Goal: Download file/media

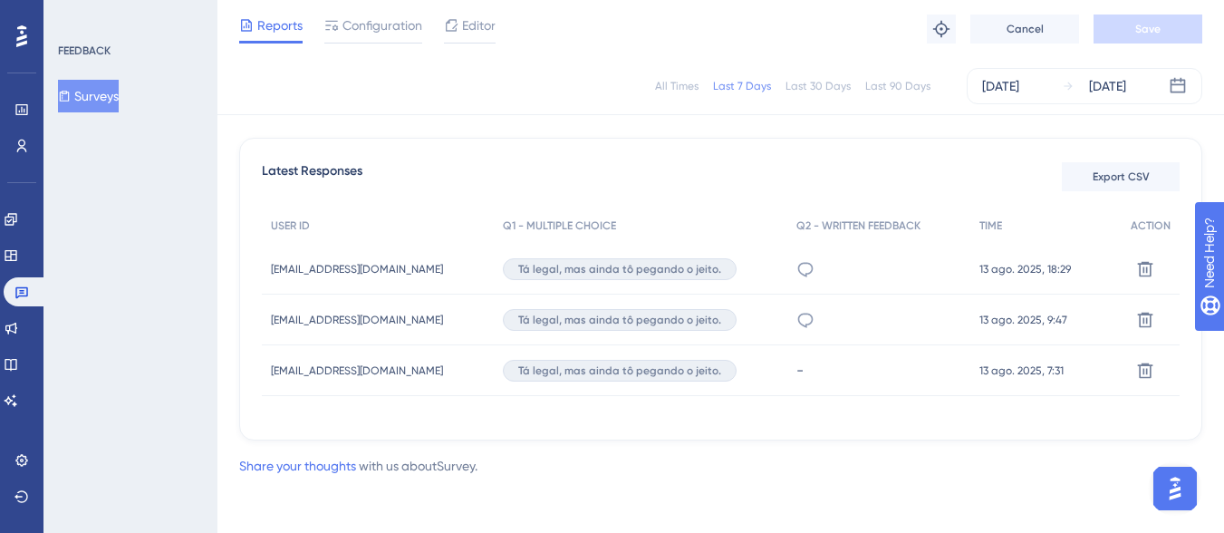
click at [678, 82] on div "All Times" at bounding box center [676, 86] width 43 height 14
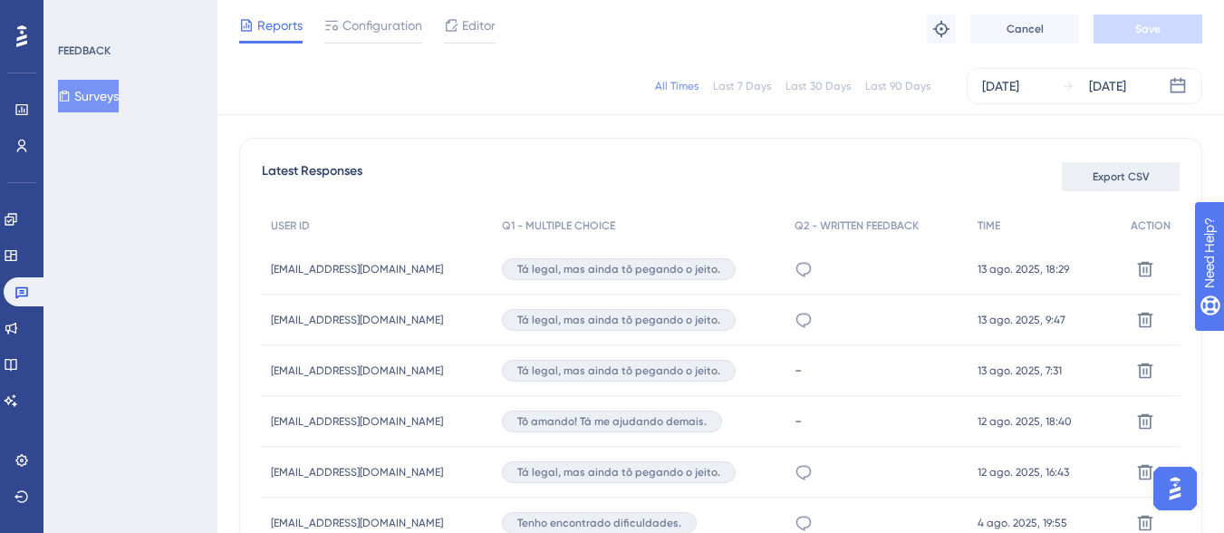
click at [1121, 171] on span "Export CSV" at bounding box center [1120, 176] width 57 height 14
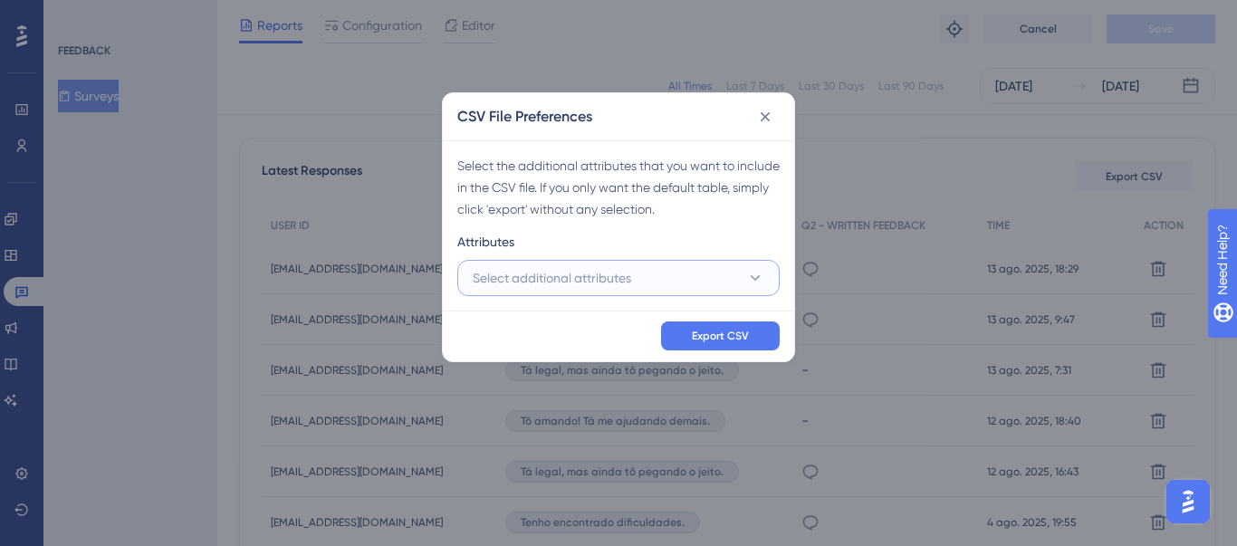
click at [519, 276] on span "Select additional attributes" at bounding box center [552, 278] width 159 height 22
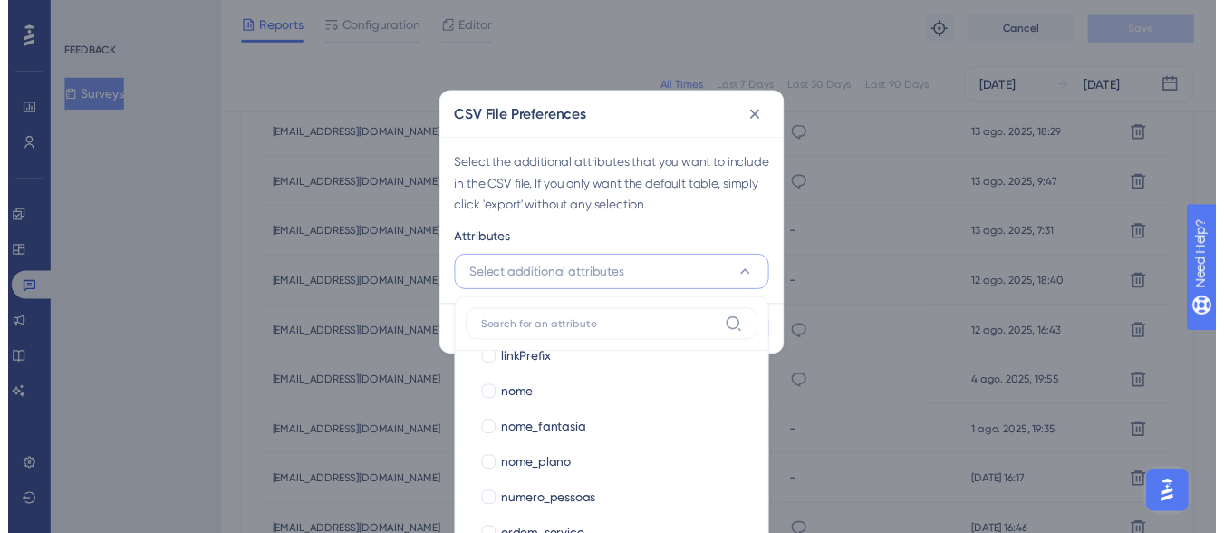
scroll to position [722, 0]
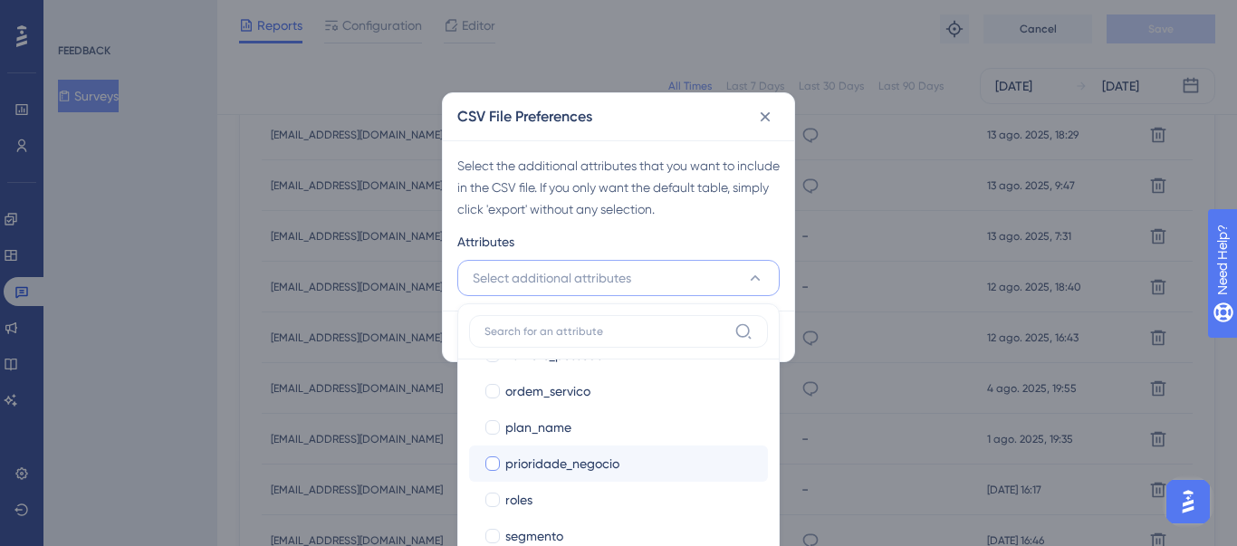
click at [585, 467] on span "prioridade_negocio" at bounding box center [562, 464] width 114 height 22
checkbox input "true"
click at [774, 197] on div "Select the additional attributes that you want to include in the CSV file. If y…" at bounding box center [618, 187] width 322 height 65
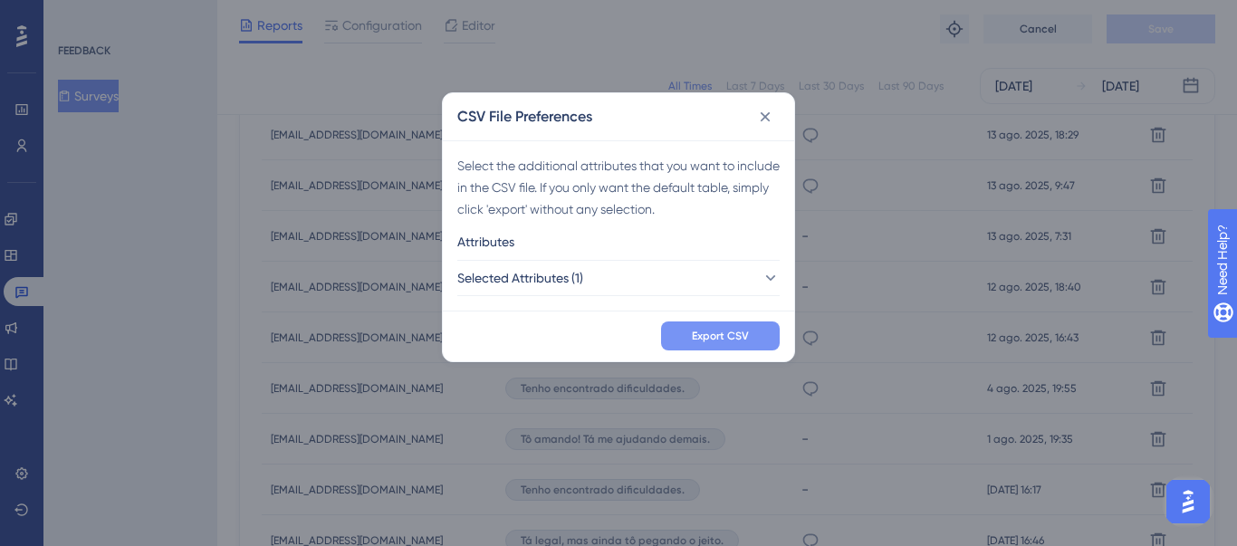
click at [707, 337] on span "Export CSV" at bounding box center [720, 336] width 57 height 14
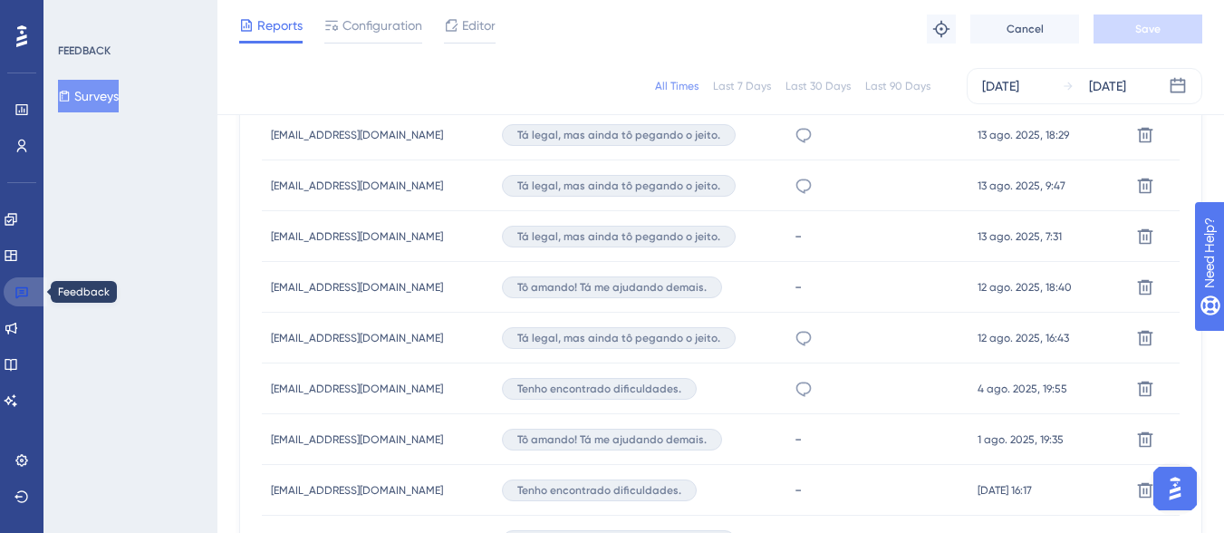
click at [30, 290] on link at bounding box center [25, 291] width 43 height 29
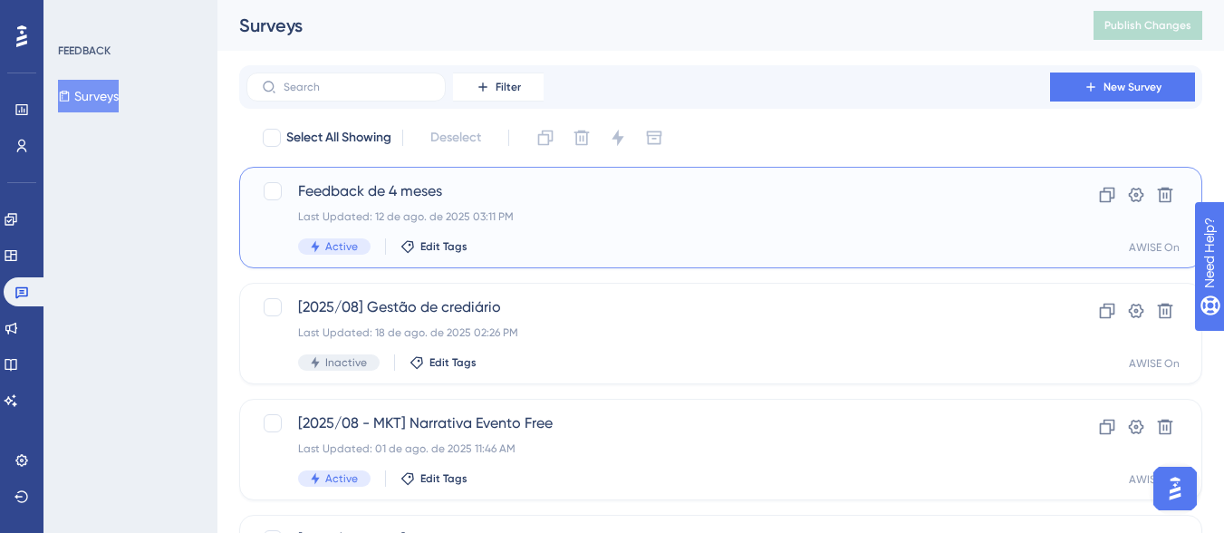
click at [411, 185] on span "Feedback de 4 meses" at bounding box center [648, 191] width 700 height 22
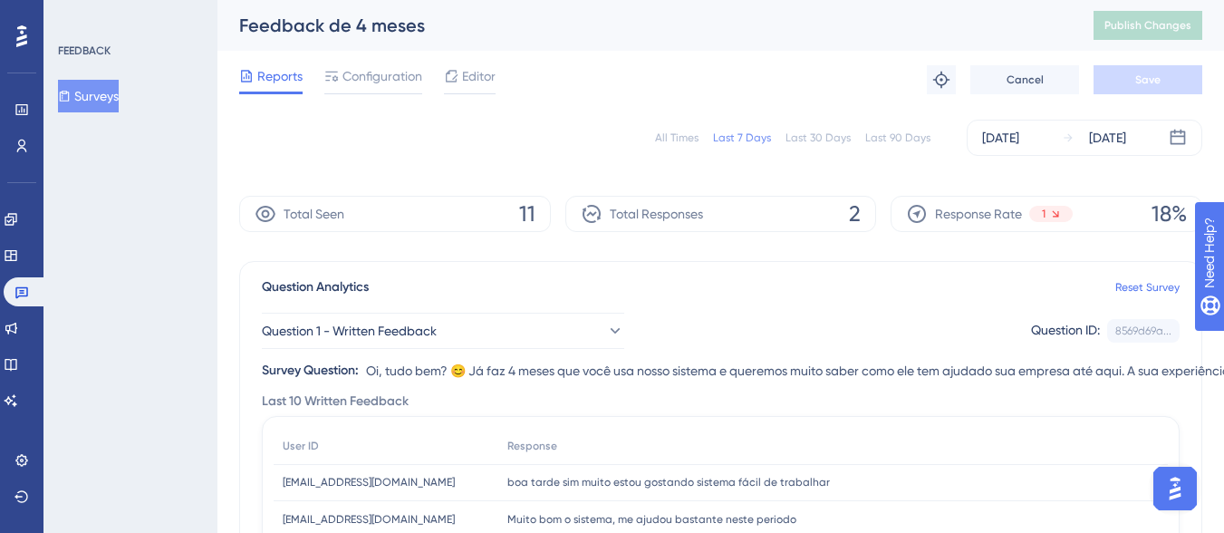
click at [683, 136] on div "All Times" at bounding box center [676, 137] width 43 height 14
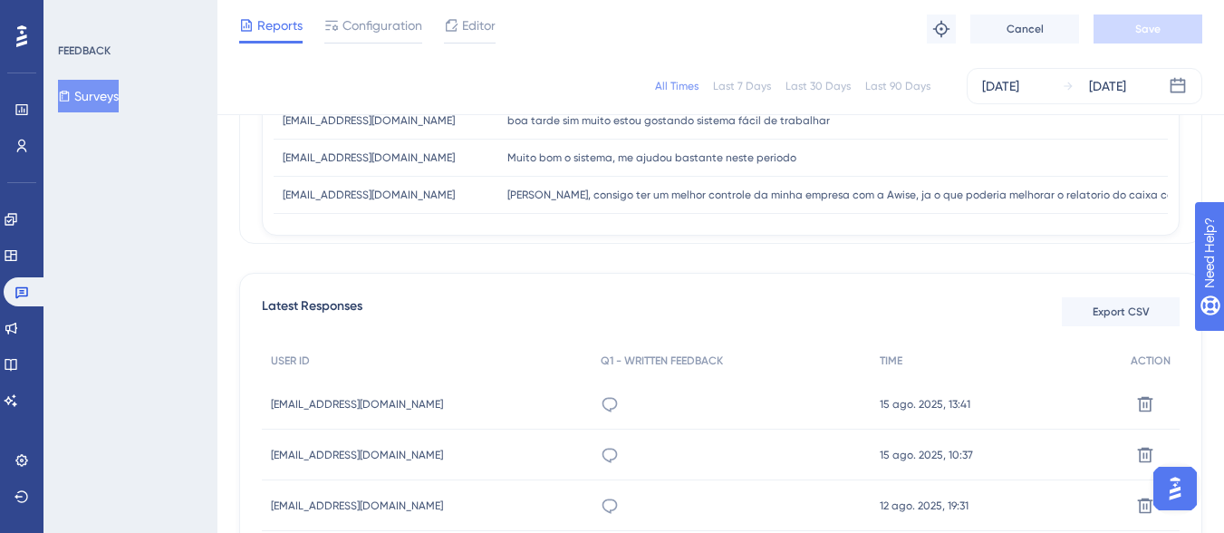
scroll to position [489, 0]
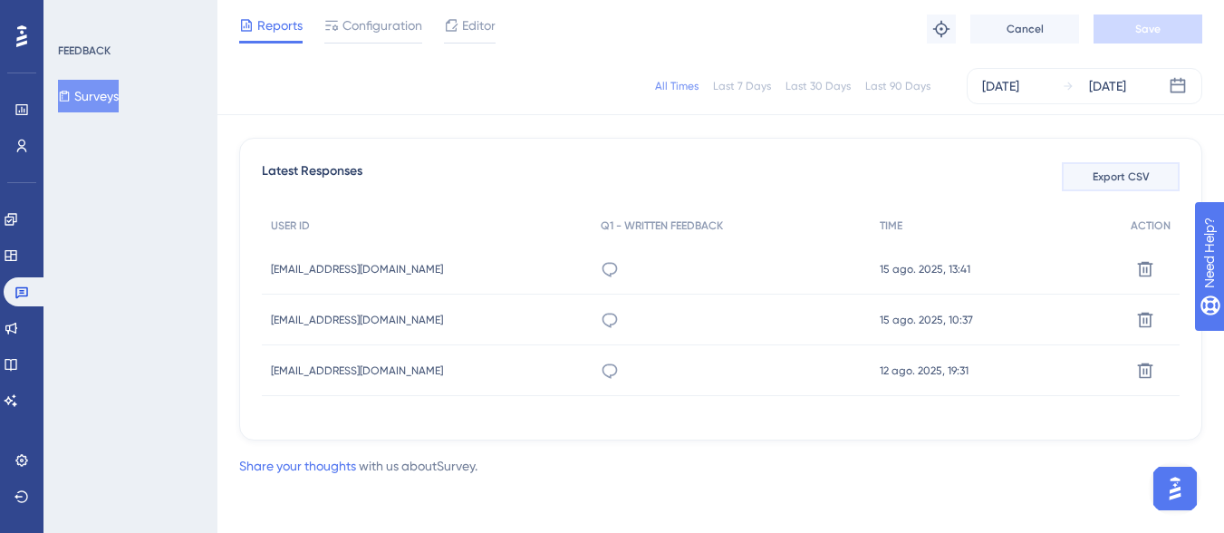
click at [1109, 173] on span "Export CSV" at bounding box center [1120, 176] width 57 height 14
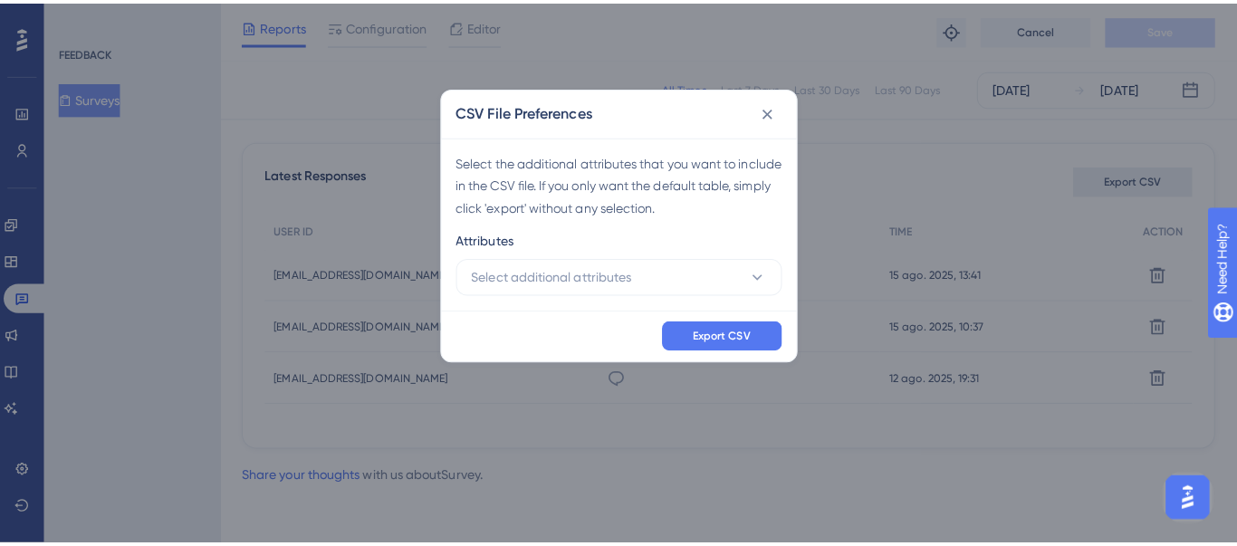
scroll to position [477, 0]
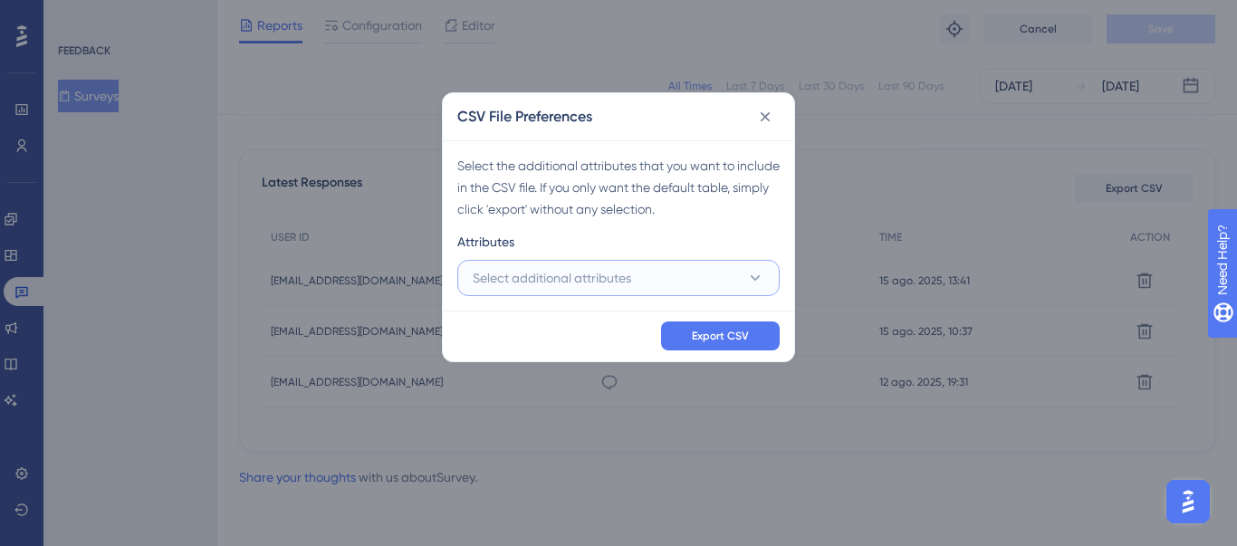
click at [516, 280] on span "Select additional attributes" at bounding box center [552, 278] width 159 height 22
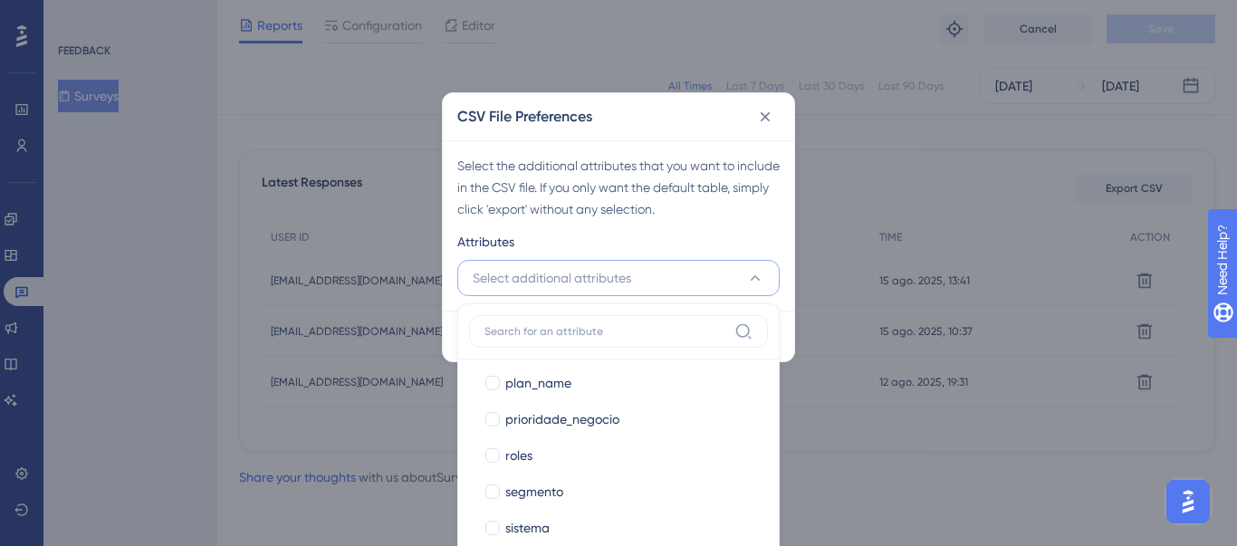
scroll to position [722, 0]
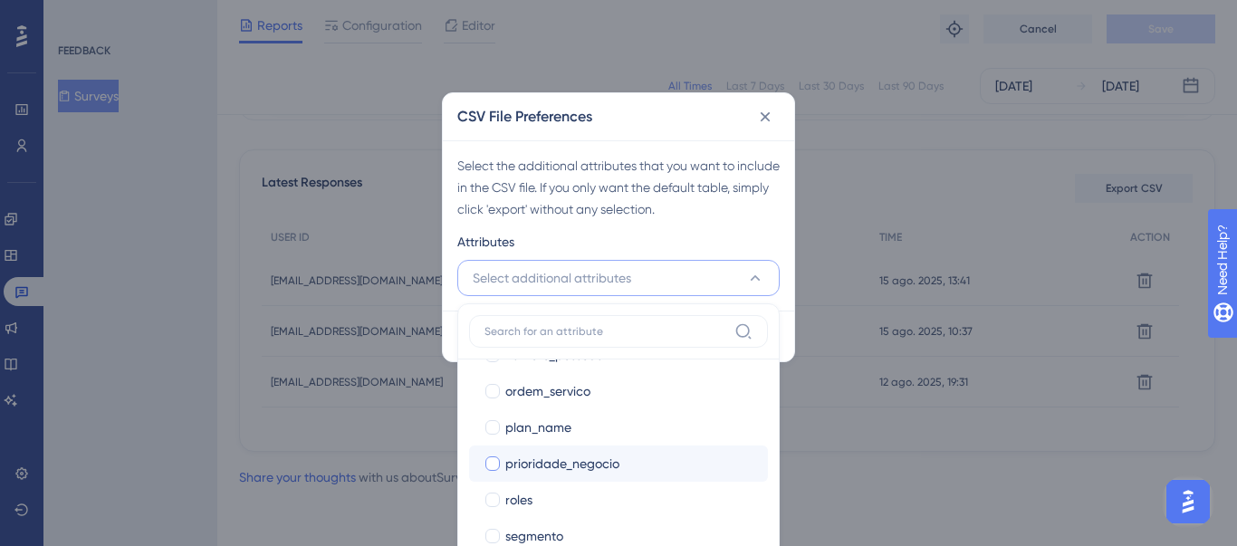
click at [610, 469] on span "prioridade_negocio" at bounding box center [562, 464] width 114 height 22
checkbox input "true"
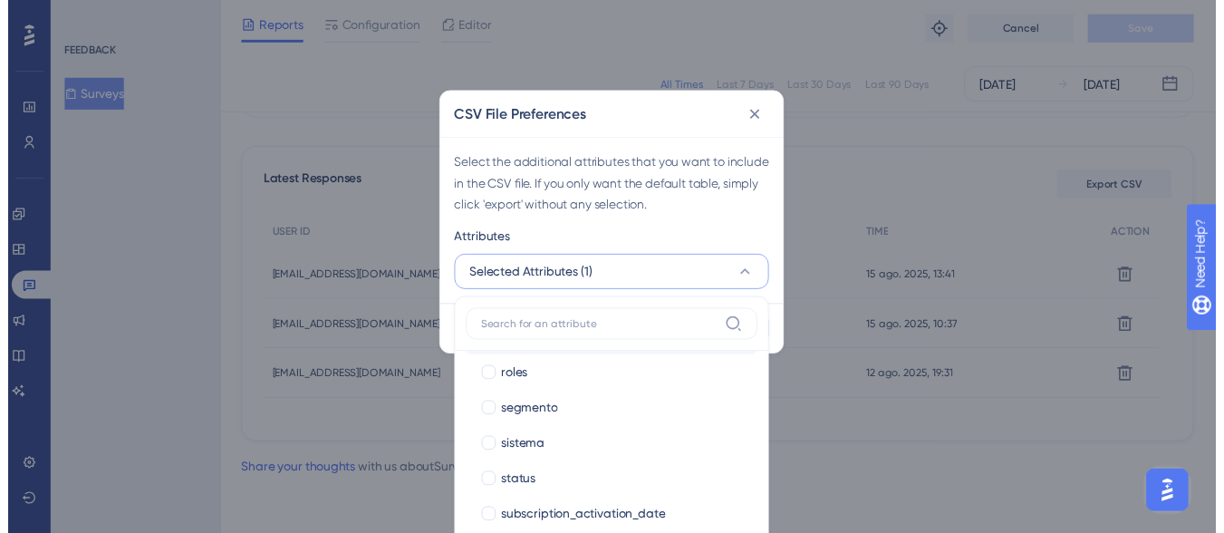
scroll to position [885, 0]
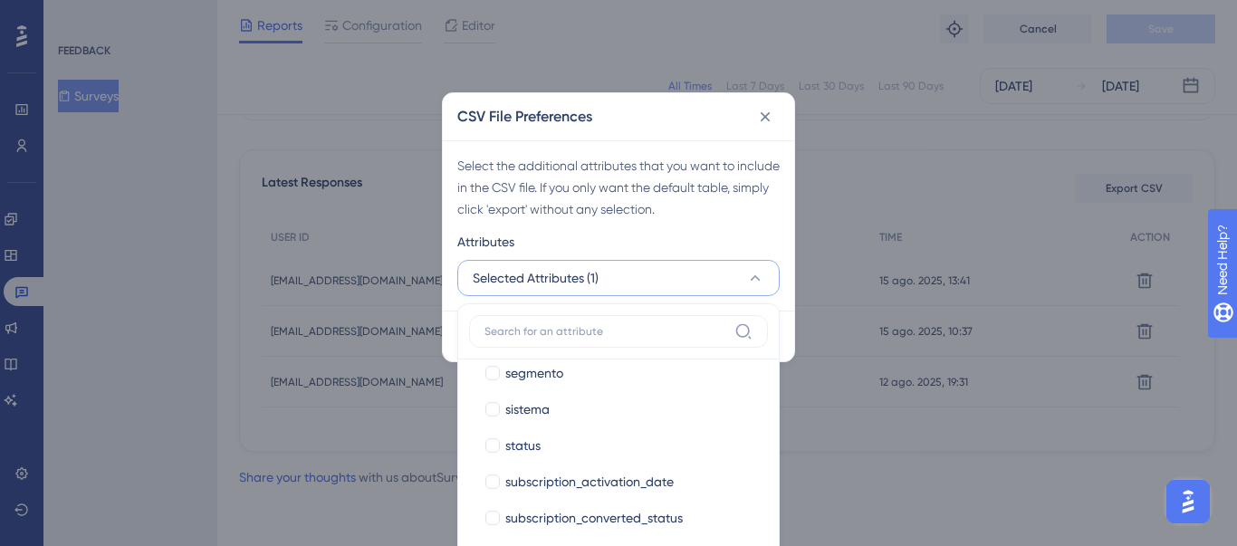
click at [763, 206] on div "Select the additional attributes that you want to include in the CSV file. If y…" at bounding box center [618, 187] width 322 height 65
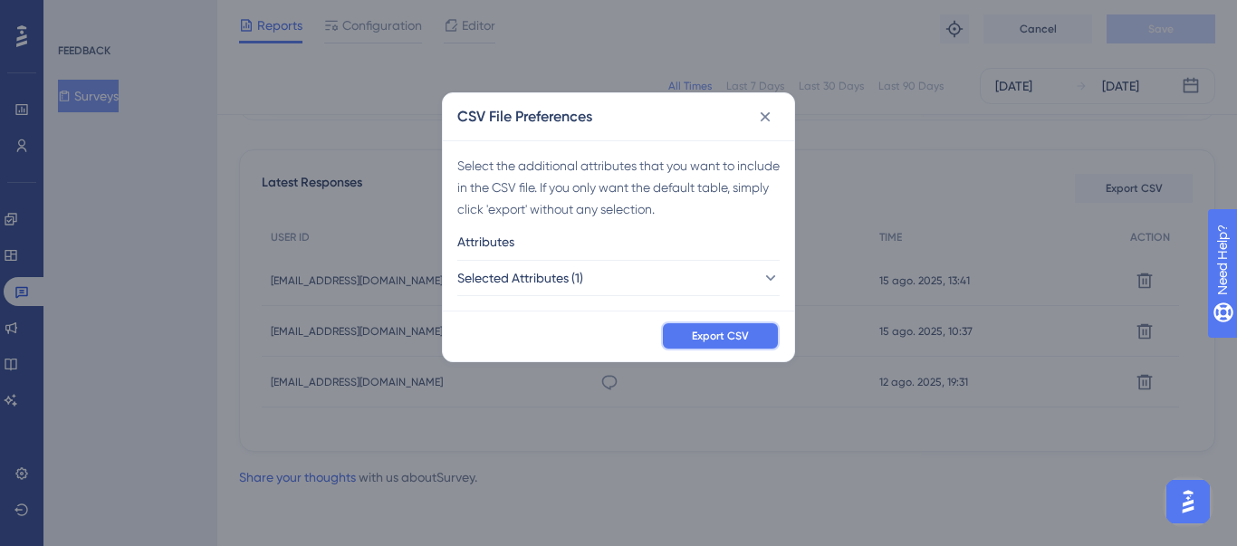
click at [756, 338] on button "Export CSV" at bounding box center [720, 336] width 119 height 29
